Goal: Information Seeking & Learning: Learn about a topic

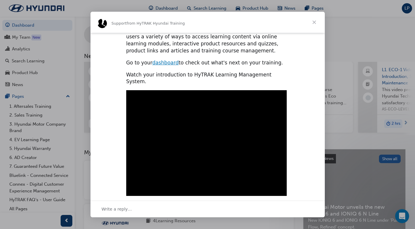
scroll to position [287, 0]
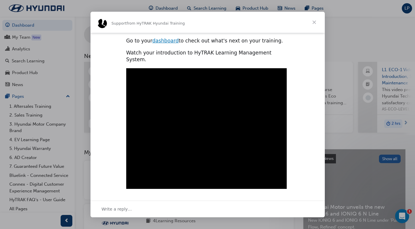
click at [314, 22] on span "Close" at bounding box center [314, 22] width 21 height 21
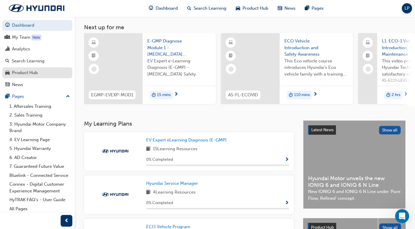
scroll to position [27, 0]
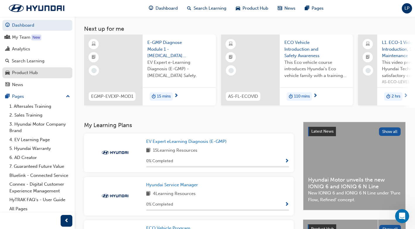
click at [27, 71] on div "Product Hub" at bounding box center [25, 72] width 26 height 7
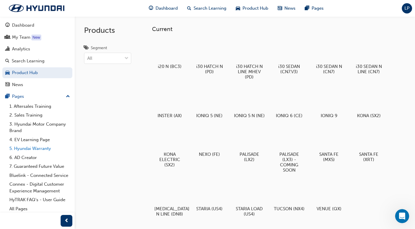
click at [32, 147] on link "5. Hyundai Warranty" at bounding box center [39, 148] width 65 height 9
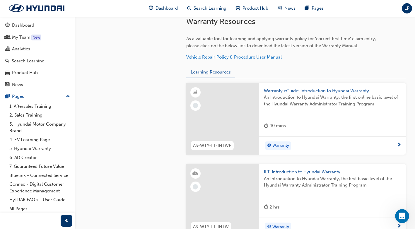
scroll to position [312, 0]
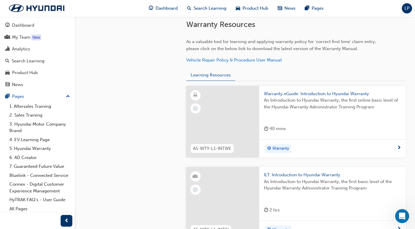
click at [294, 119] on div "An Introduction to Hyundai Warranty, the first online basic level of the Hyunda…" at bounding box center [332, 108] width 137 height 23
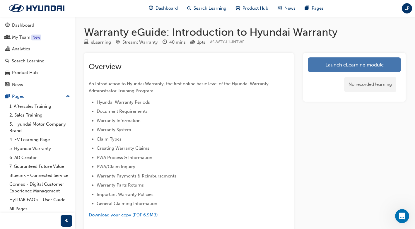
click at [337, 67] on link "Launch eLearning module" at bounding box center [354, 64] width 93 height 15
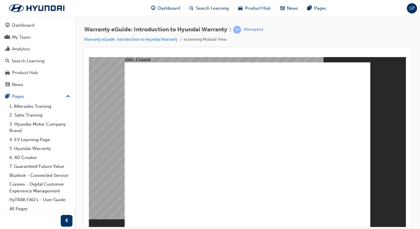
click at [271, 32] on div "Warranty eGuide: Introduction to Hyundai Warranty | Attempted Warranty eGuide: …" at bounding box center [247, 37] width 326 height 22
